Goal: Transaction & Acquisition: Purchase product/service

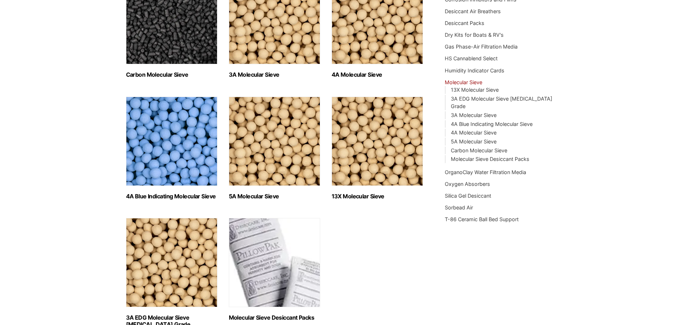
scroll to position [107, 0]
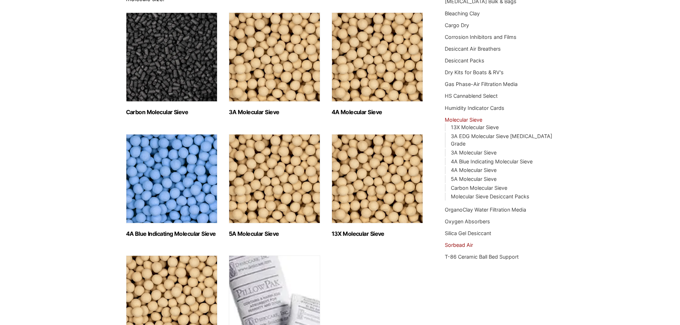
click at [467, 242] on link "Sorbead Air" at bounding box center [459, 245] width 28 height 6
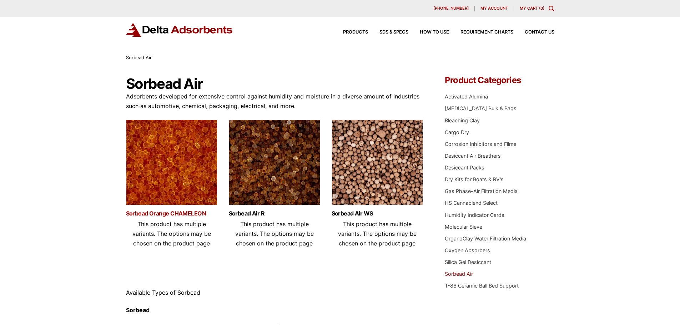
click at [176, 212] on link "Sorbead Orange CHAMELEON" at bounding box center [171, 214] width 91 height 6
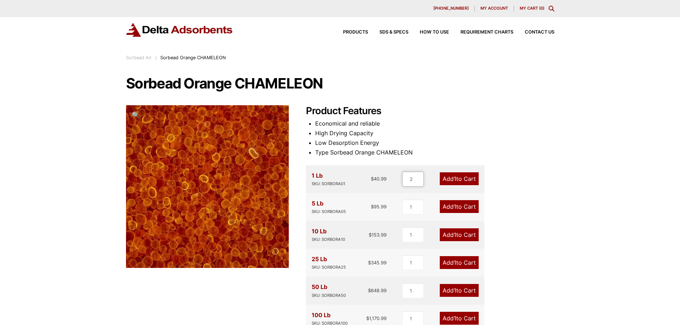
click at [420, 177] on input "2" at bounding box center [412, 179] width 21 height 15
type input "3"
click at [420, 177] on input "3" at bounding box center [412, 179] width 21 height 15
click at [456, 179] on link "Add 3 to Cart" at bounding box center [459, 178] width 40 height 13
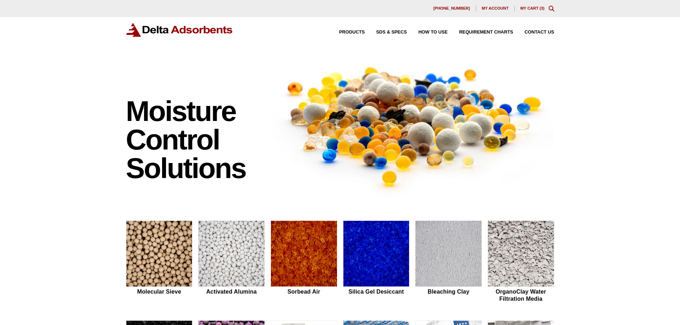
scroll to position [107, 0]
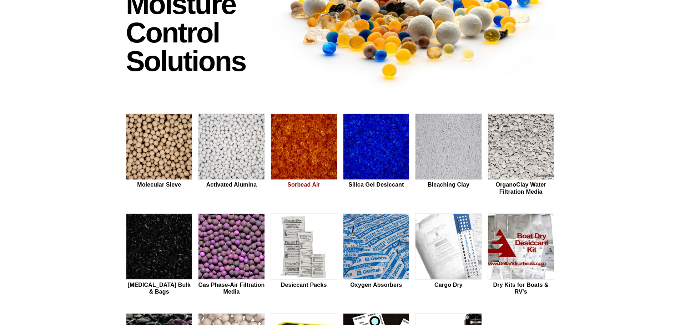
click at [304, 147] on img at bounding box center [304, 147] width 66 height 66
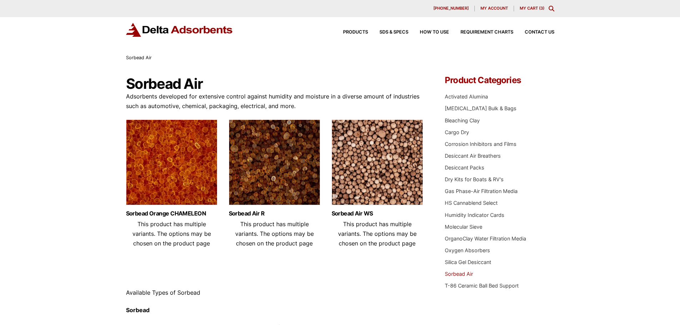
click at [161, 169] on img at bounding box center [171, 164] width 91 height 89
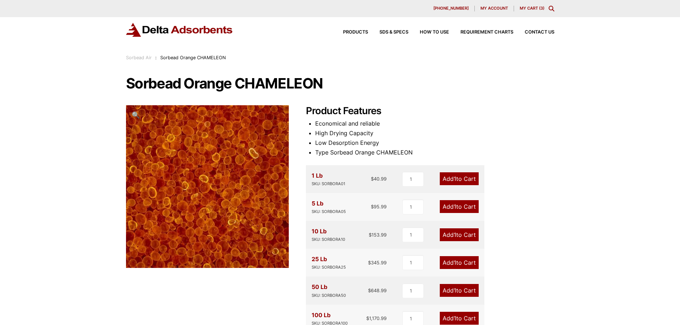
click at [526, 9] on link "My Cart ( 3 )" at bounding box center [532, 8] width 25 height 5
